Goal: Information Seeking & Learning: Learn about a topic

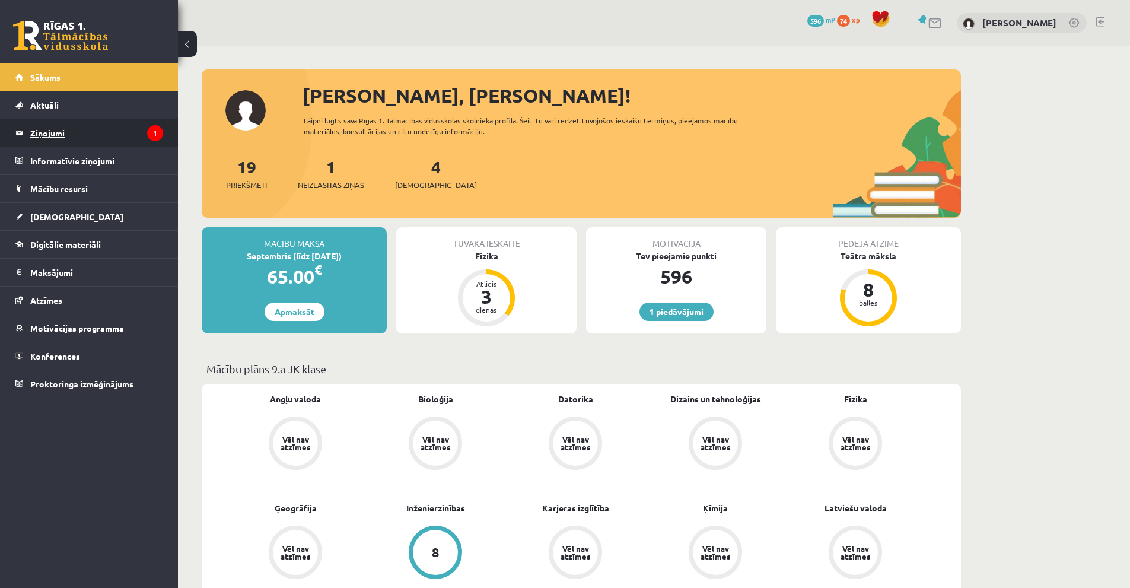
click at [62, 132] on legend "Ziņojumi 1" at bounding box center [96, 132] width 133 height 27
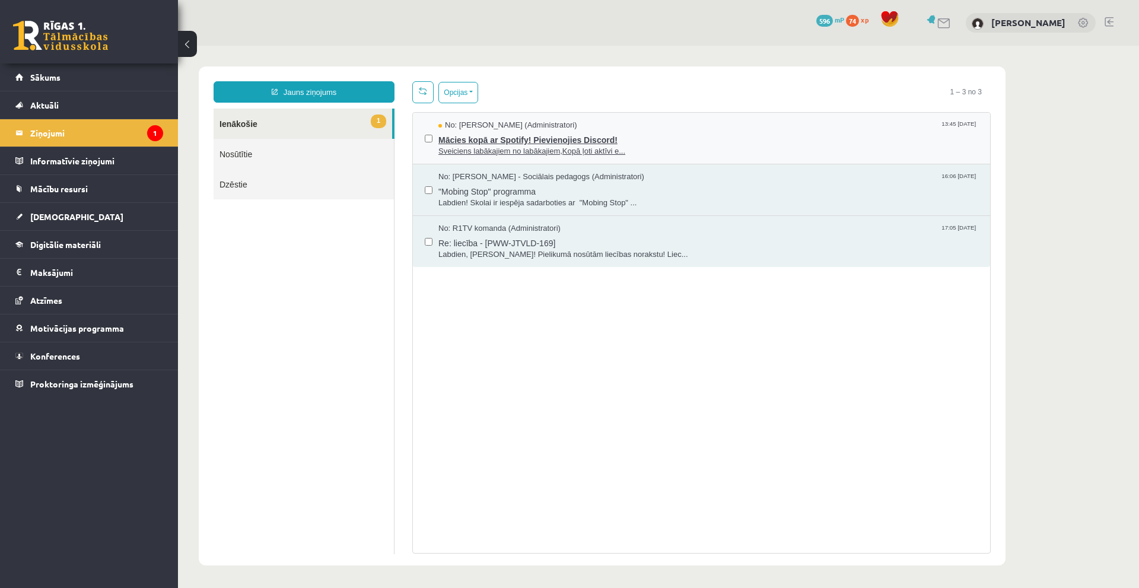
click at [704, 134] on span "Mācies kopā ar Spotify! Pievienojies Discord!" at bounding box center [709, 138] width 540 height 15
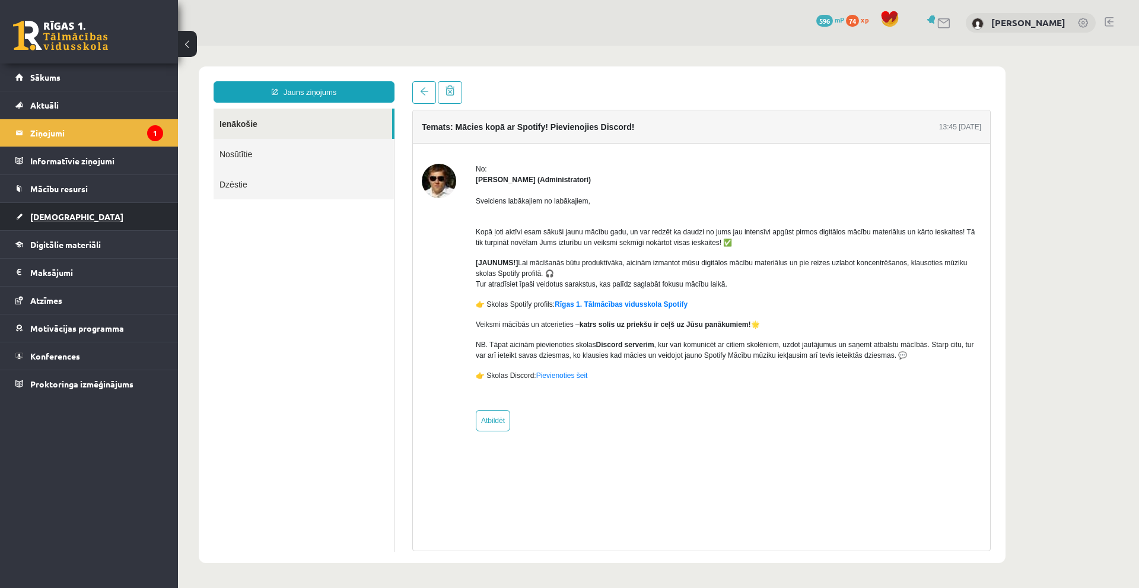
click at [42, 216] on span "[DEMOGRAPHIC_DATA]" at bounding box center [76, 216] width 93 height 11
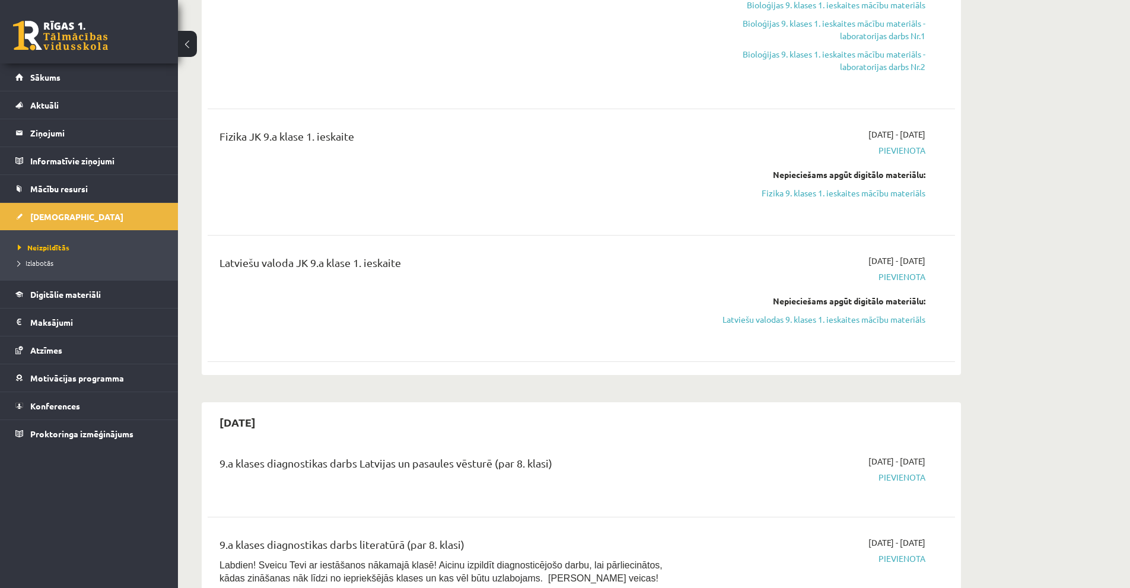
scroll to position [297, 0]
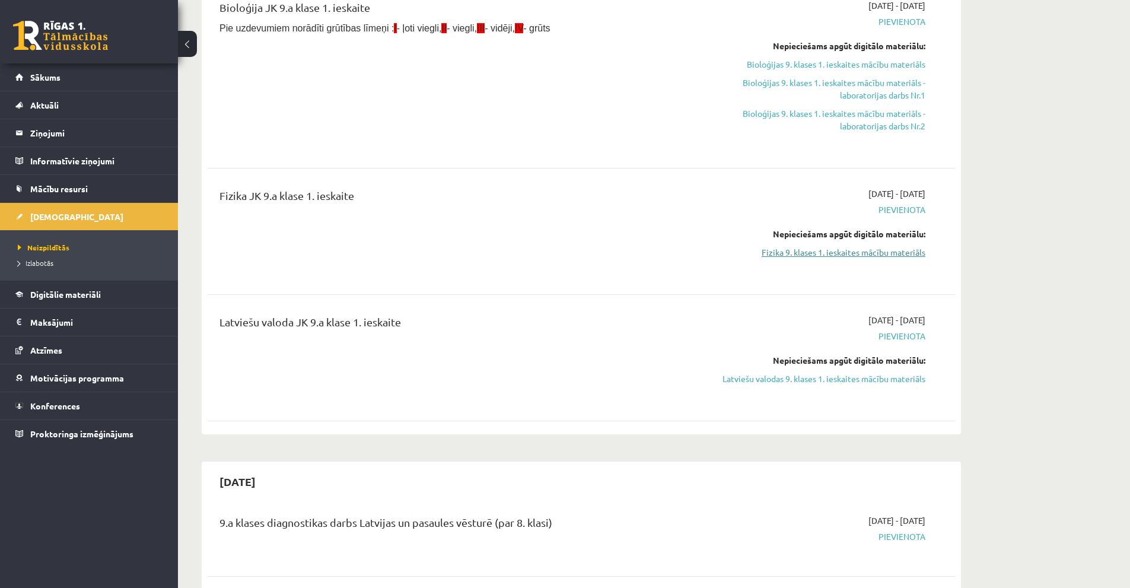
click at [812, 251] on link "Fizika 9. klases 1. ieskaites mācību materiāls" at bounding box center [814, 252] width 224 height 12
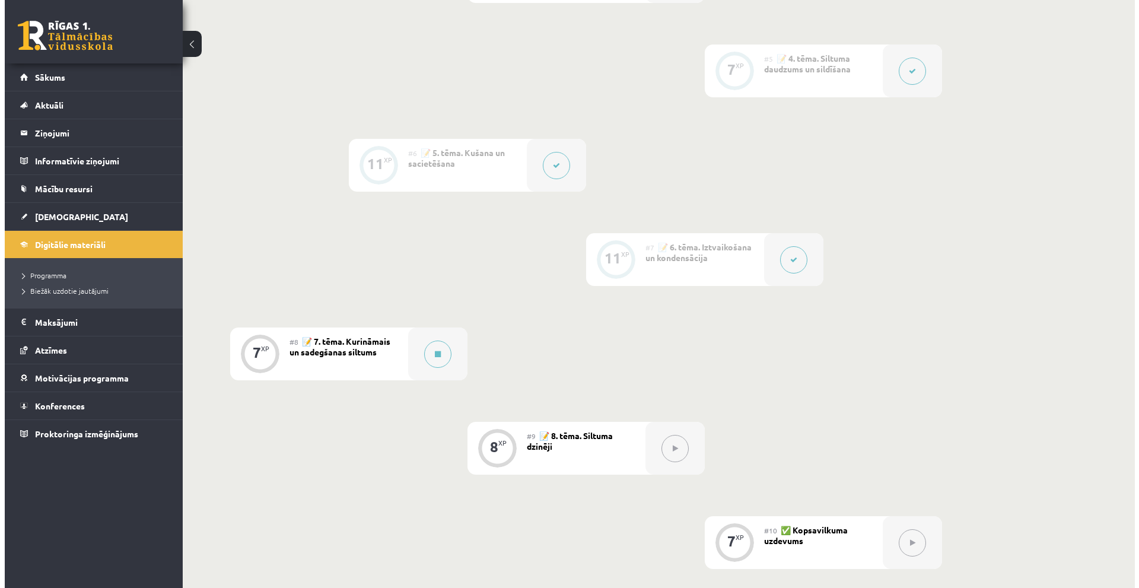
scroll to position [771, 0]
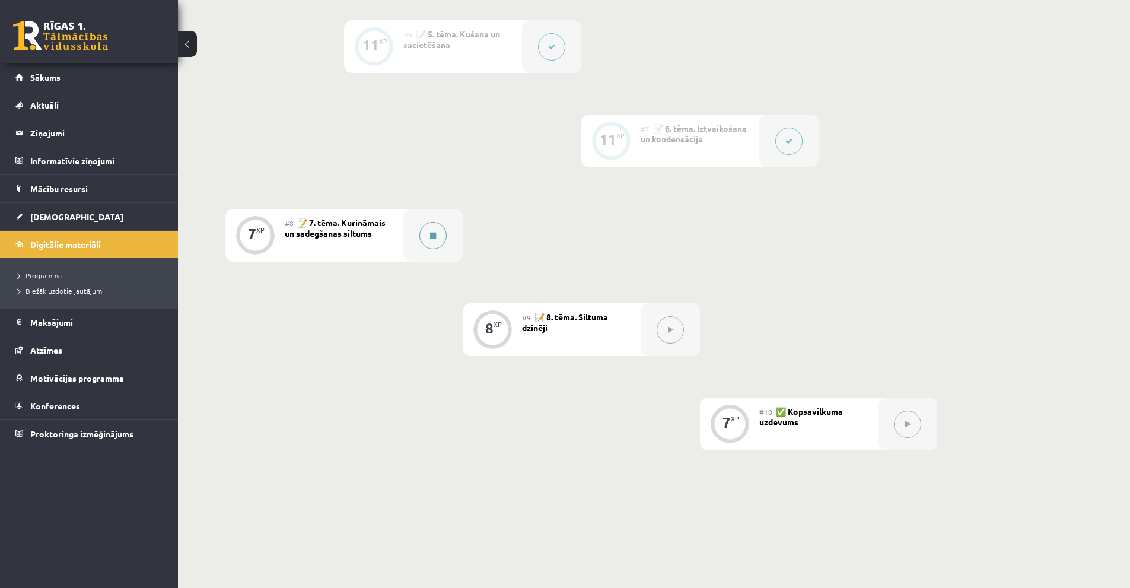
click at [444, 240] on button at bounding box center [433, 235] width 27 height 27
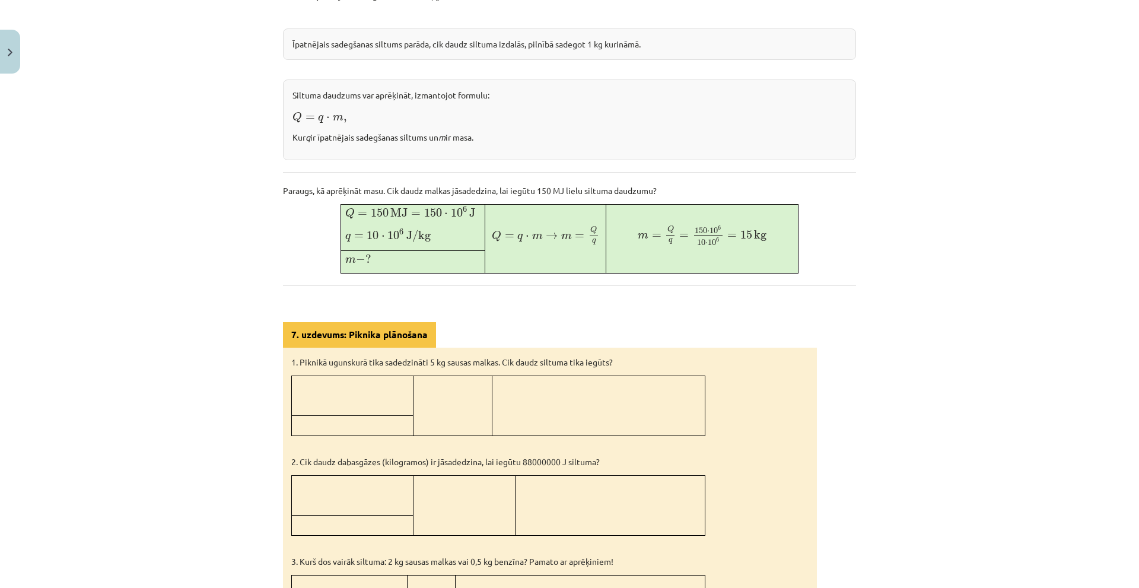
scroll to position [55, 0]
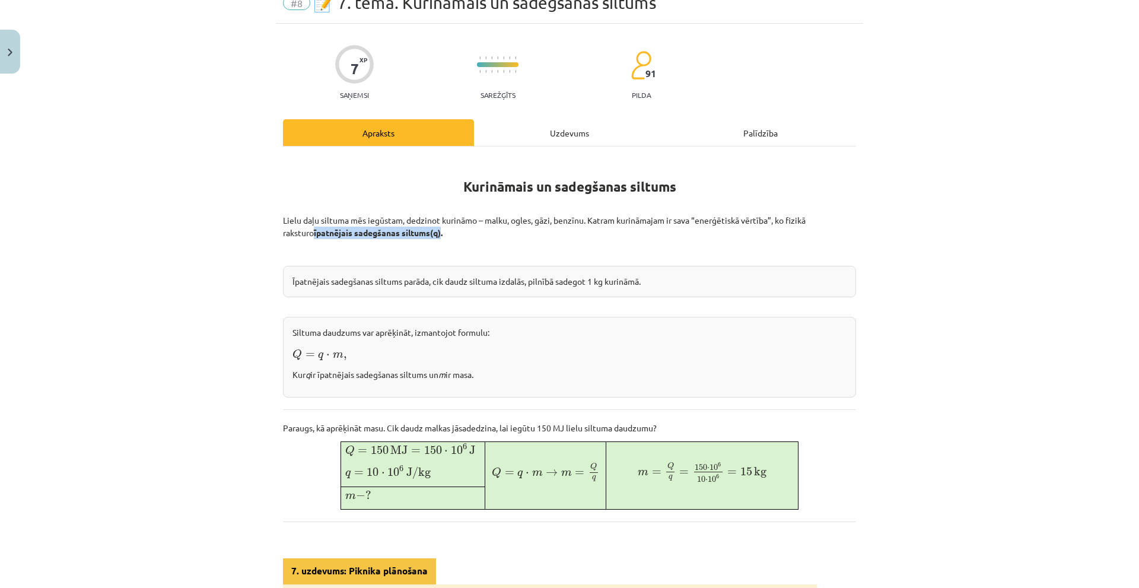
drag, startPoint x: 278, startPoint y: 231, endPoint x: 410, endPoint y: 235, distance: 132.4
click at [410, 235] on div "7 XP Saņemsi Sarežģīts 91 pilda Apraksts Uzdevums Palīdzība Kurināmais un sadeg…" at bounding box center [569, 528] width 587 height 1009
copy p "īpatnējais sadegšanas siltums (q)"
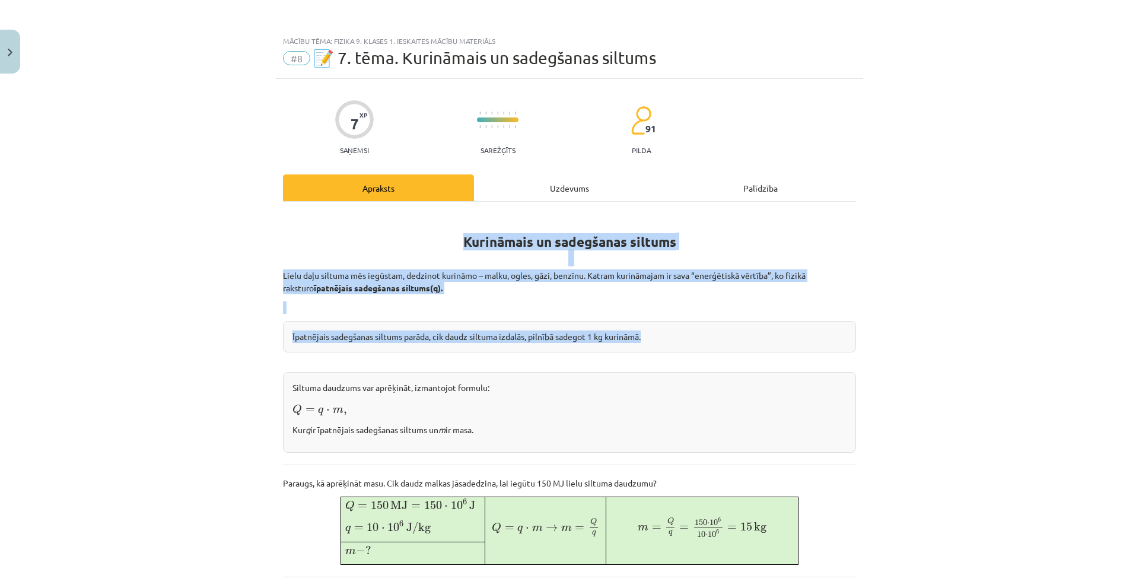
drag, startPoint x: 453, startPoint y: 242, endPoint x: 712, endPoint y: 318, distance: 269.6
click at [712, 318] on div "Kurināmais un sadegšanas siltums Lielu daļu siltuma mēs iegūstam, dedzinot kuri…" at bounding box center [569, 593] width 573 height 762
copy div "Kurināmais un sadegšanas siltums [GEOGRAPHIC_DATA] daļu siltuma mēs iegūstam, d…"
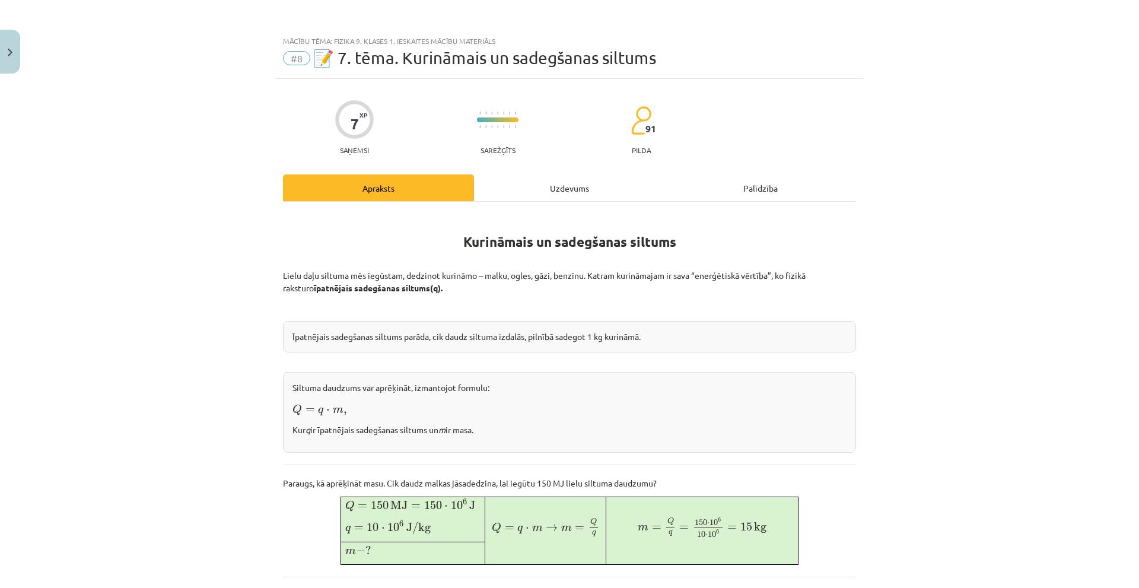
click at [15, 430] on div "Mācību tēma: Fizika 9. klases 1. ieskaites mācību materiāls #8 📝 7. tēma. Kurin…" at bounding box center [569, 294] width 1139 height 588
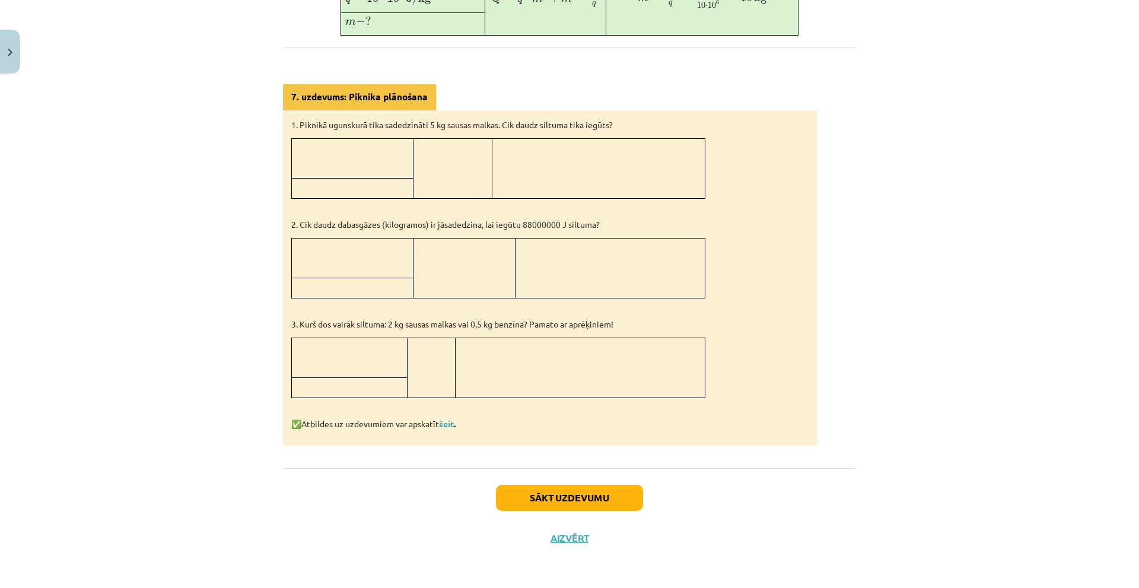
scroll to position [292, 0]
